Goal: Transaction & Acquisition: Purchase product/service

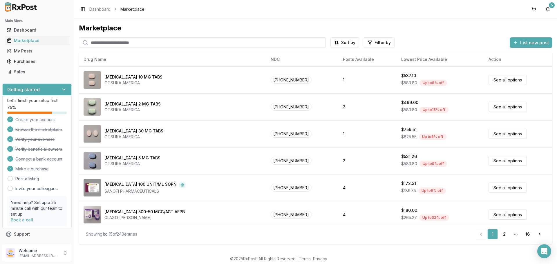
click at [167, 44] on input "search" at bounding box center [202, 42] width 247 height 10
paste input "**********"
type input "**********"
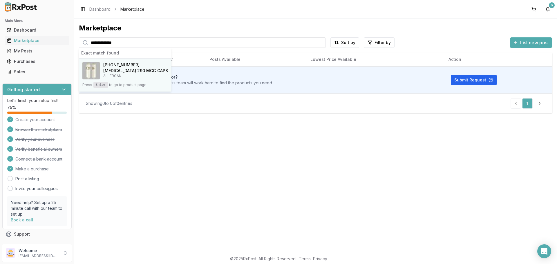
click at [116, 65] on span "[PHONE_NUMBER]" at bounding box center [121, 65] width 36 height 6
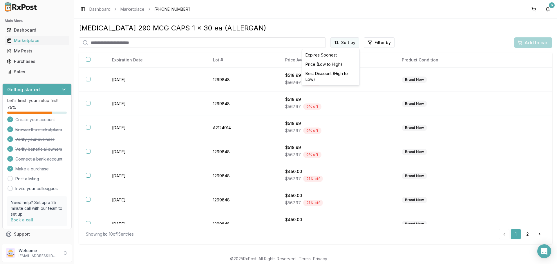
click at [339, 41] on html "Main Menu Dashboard Marketplace My Posts Purchases Sales Getting started Let's …" at bounding box center [278, 132] width 557 height 264
click at [328, 65] on div "Price (Low to High)" at bounding box center [330, 64] width 55 height 9
click at [32, 39] on div "Marketplace" at bounding box center [37, 41] width 60 height 6
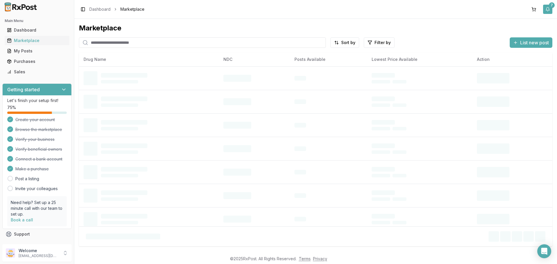
click at [547, 10] on button "7" at bounding box center [547, 9] width 9 height 9
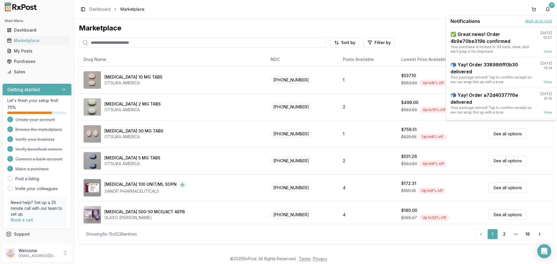
click at [547, 21] on button "Mark all as read" at bounding box center [538, 21] width 27 height 5
click at [533, 20] on button "Mark all as read" at bounding box center [538, 21] width 27 height 5
click at [531, 21] on button "Mark all as read" at bounding box center [538, 21] width 27 height 5
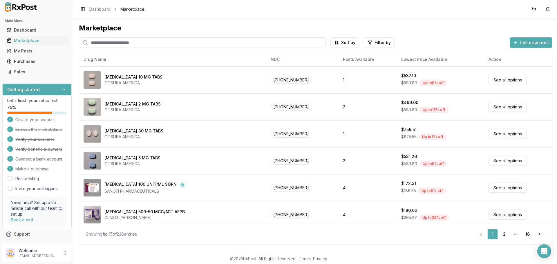
click at [146, 39] on input "search" at bounding box center [202, 42] width 247 height 10
